Goal: Use online tool/utility: Use online tool/utility

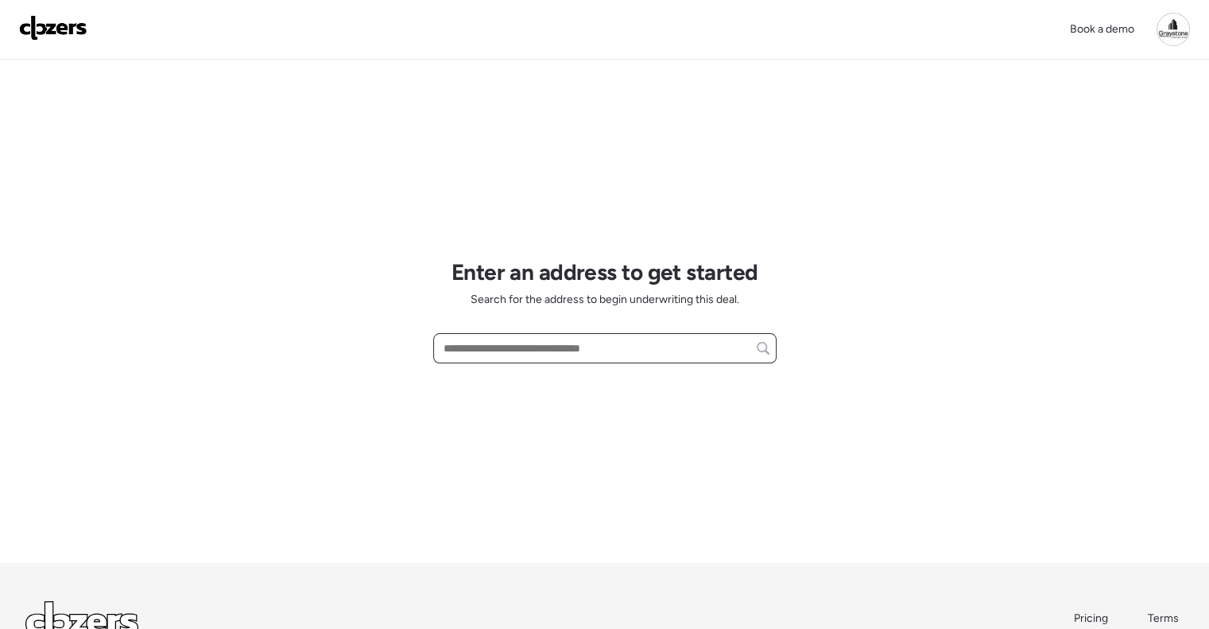
click at [505, 358] on input "text" at bounding box center [604, 348] width 329 height 22
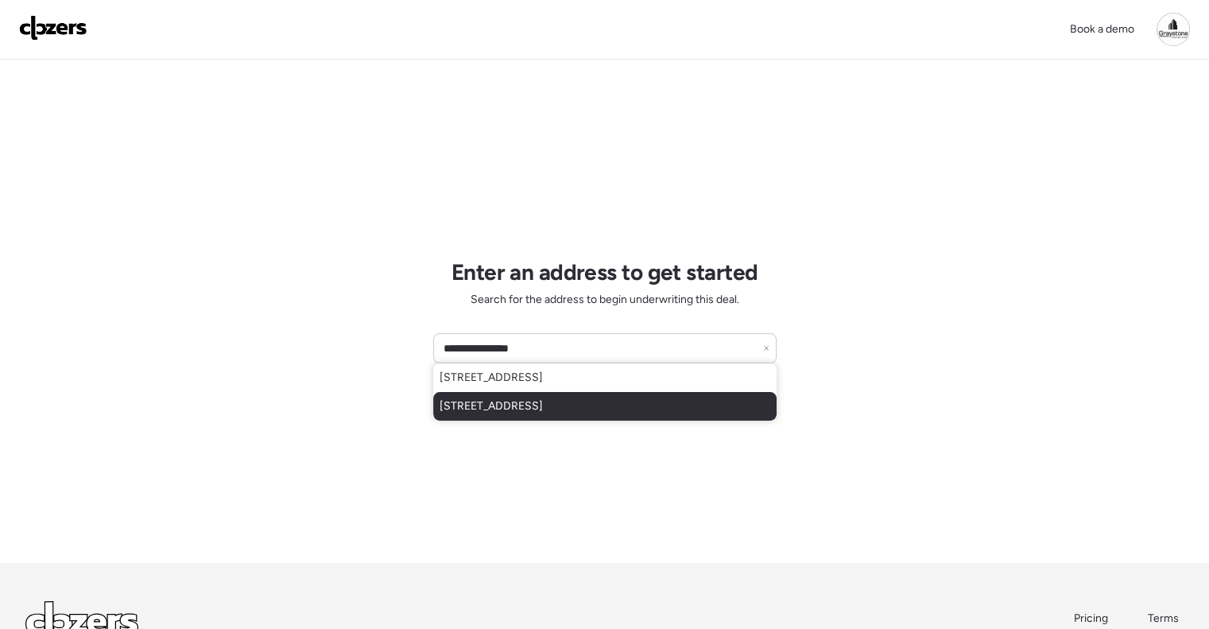
click at [532, 409] on span "[STREET_ADDRESS]" at bounding box center [490, 406] width 103 height 16
type input "**********"
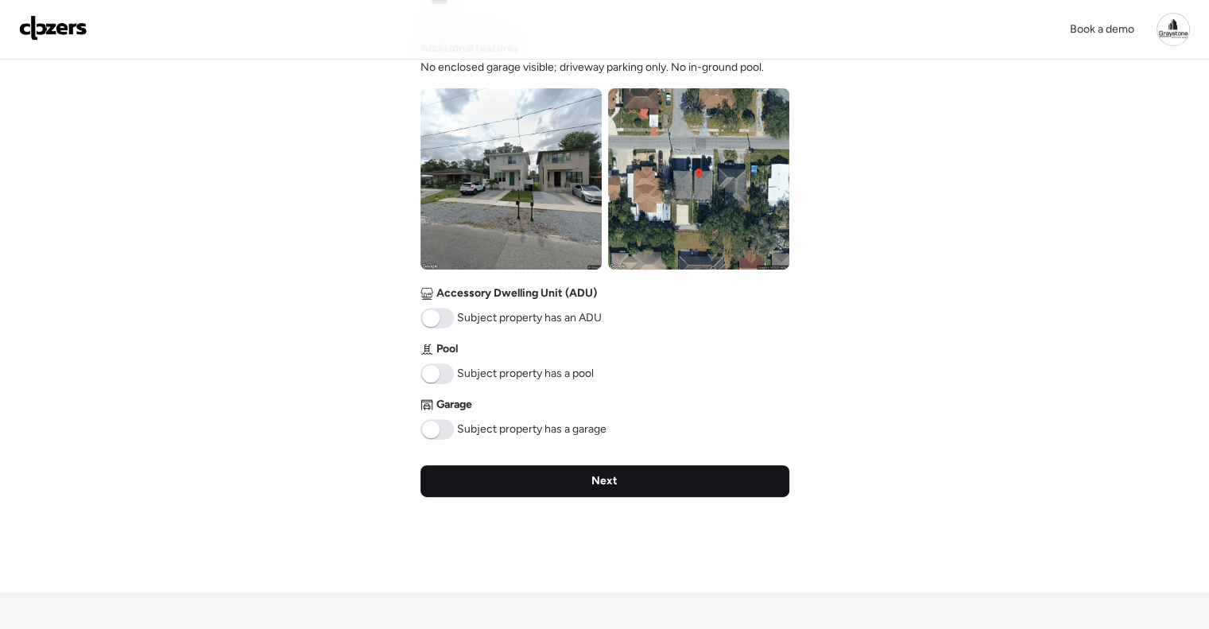
click at [601, 482] on span "Next" at bounding box center [604, 481] width 26 height 16
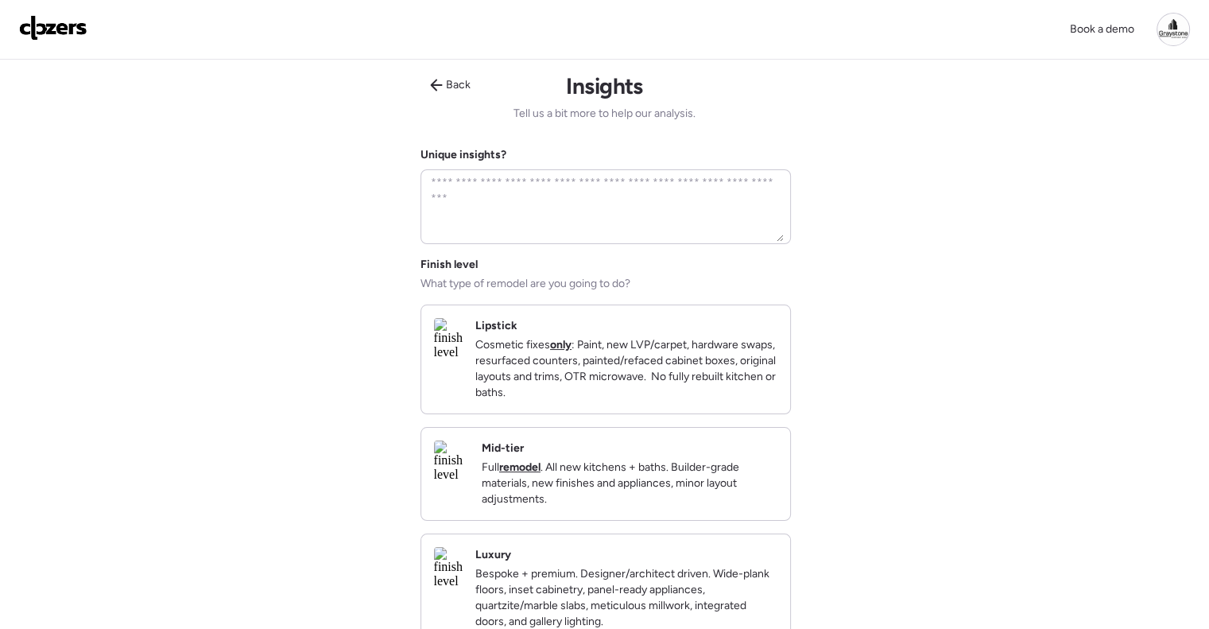
click at [656, 469] on div "Mid-tier Full remodel . All new kitchens + baths. Builder-grade materials, new …" at bounding box center [630, 473] width 296 height 67
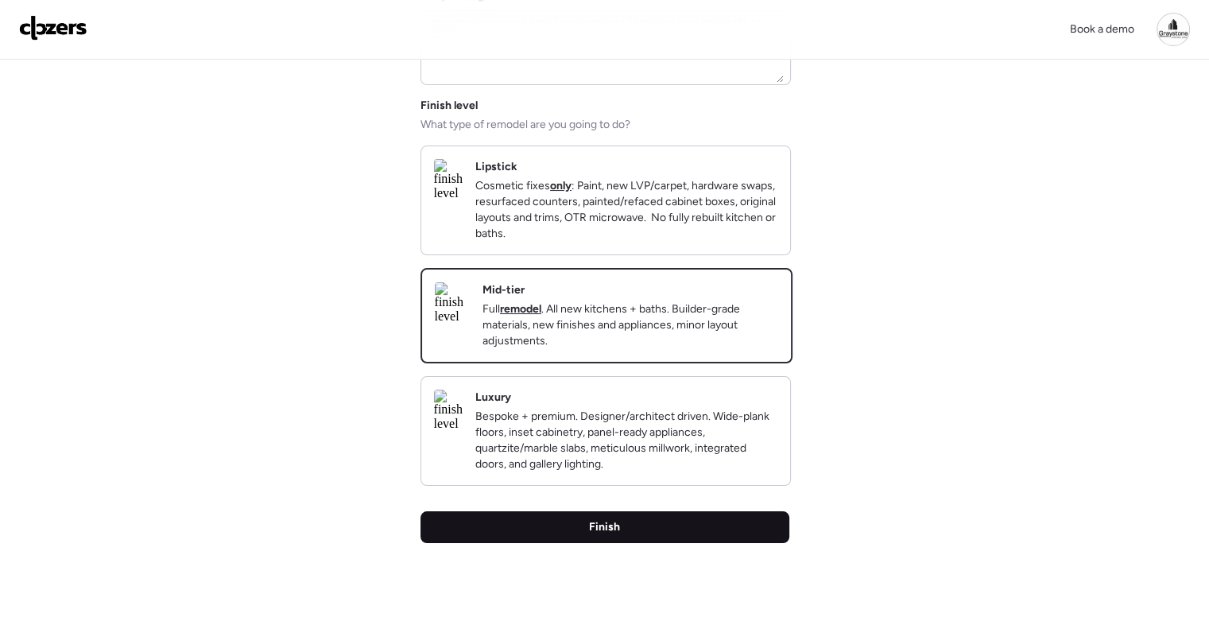
click at [633, 543] on div "Finish" at bounding box center [604, 527] width 369 height 32
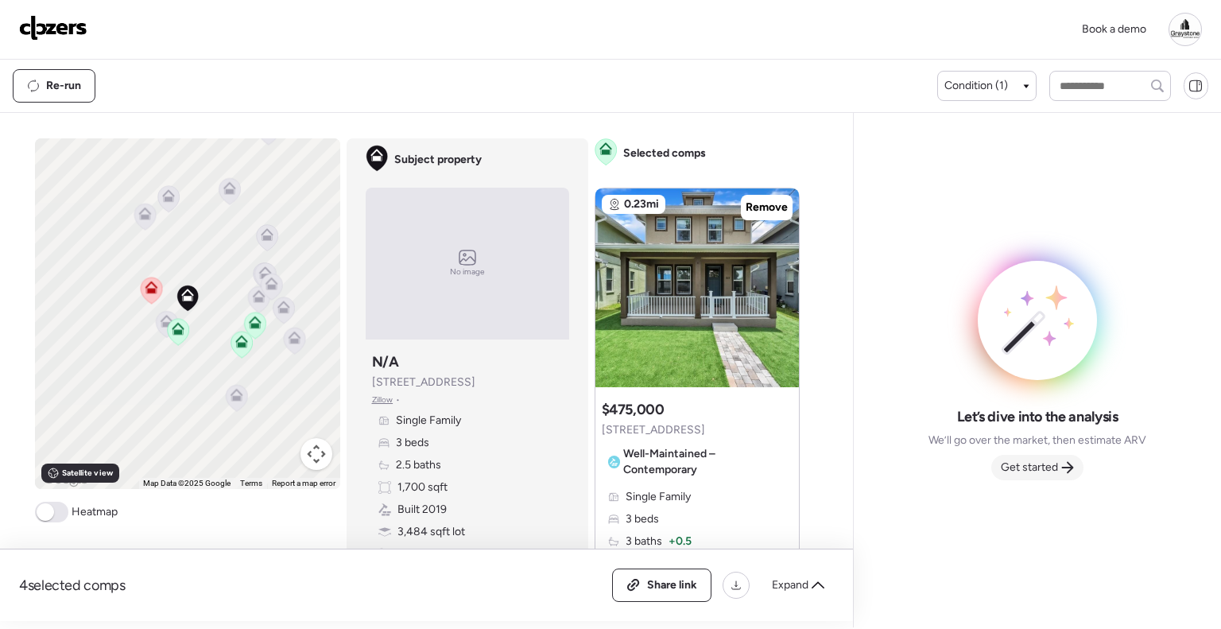
click at [1055, 470] on span "Get started" at bounding box center [1028, 467] width 57 height 16
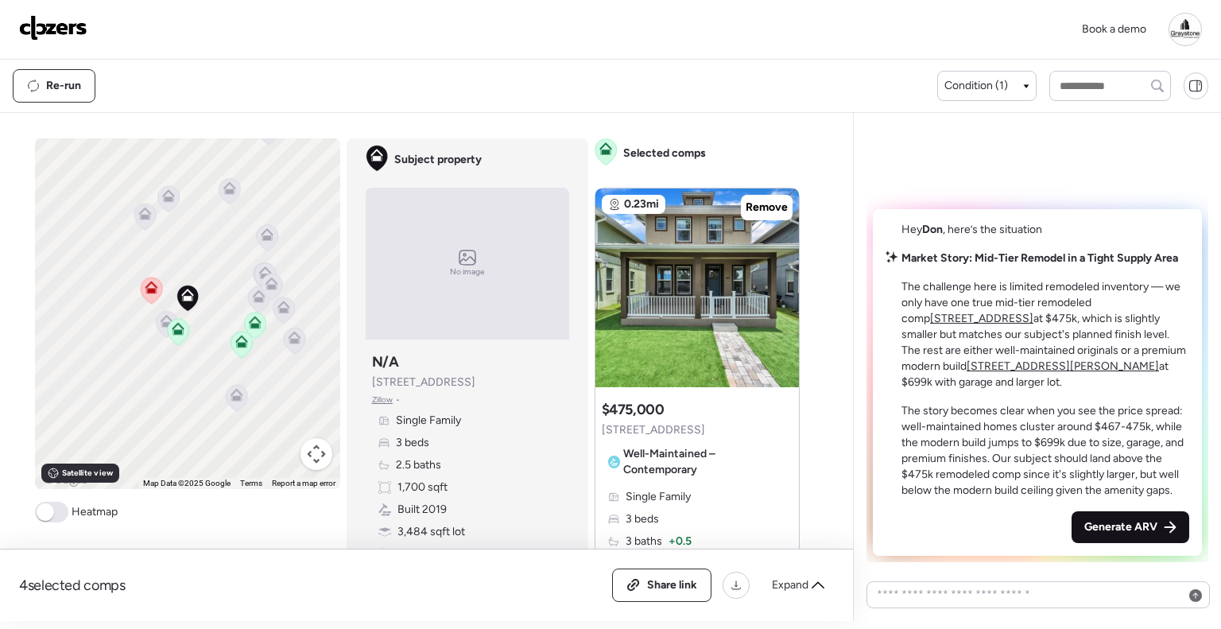
click at [1099, 524] on span "Generate ARV" at bounding box center [1120, 527] width 73 height 16
